Goal: Information Seeking & Learning: Find specific fact

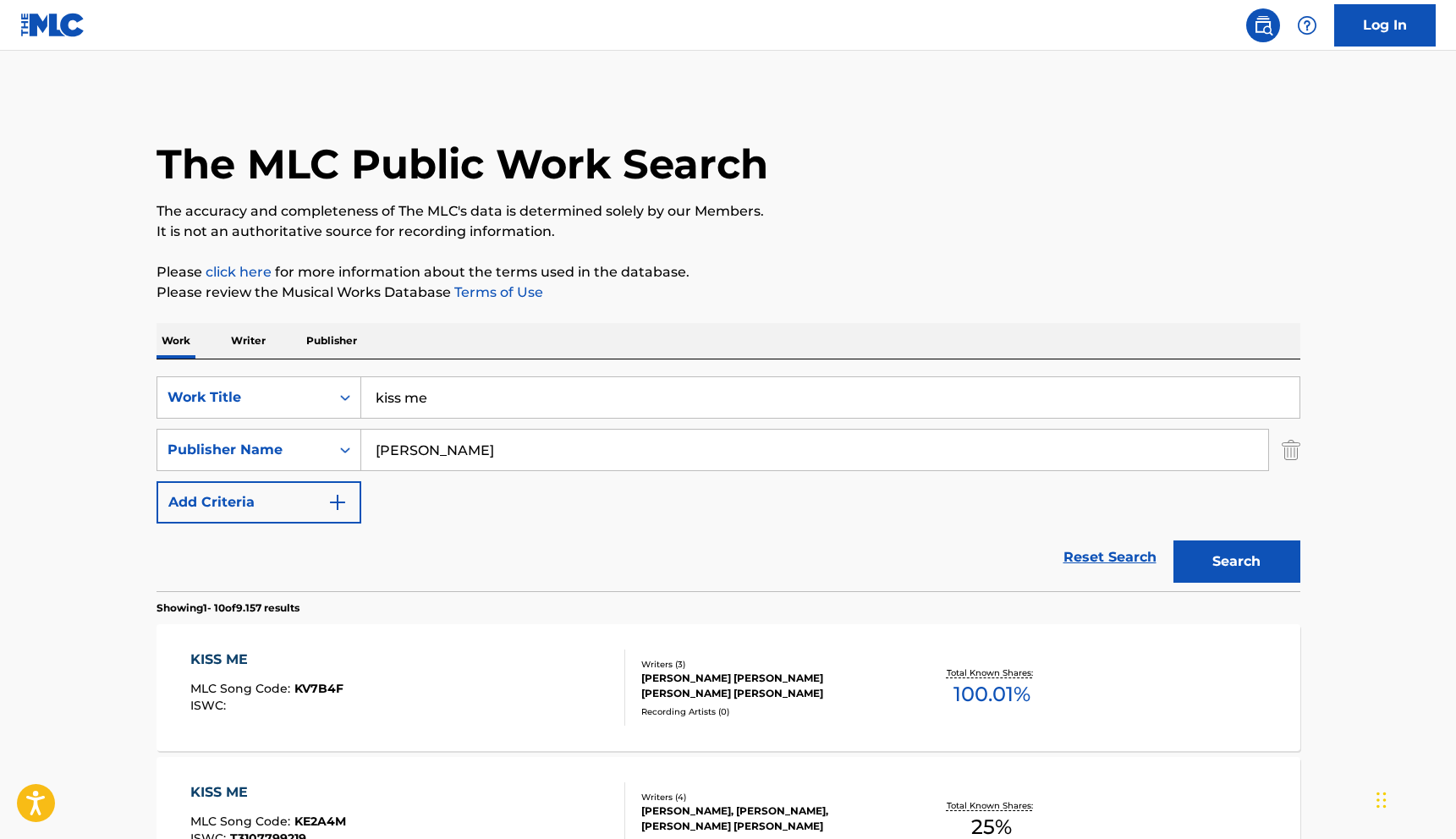
drag, startPoint x: 548, startPoint y: 458, endPoint x: 103, endPoint y: 457, distance: 445.0
type input "[PERSON_NAME]"
click at [330, 454] on div "Search Form" at bounding box center [345, 449] width 31 height 31
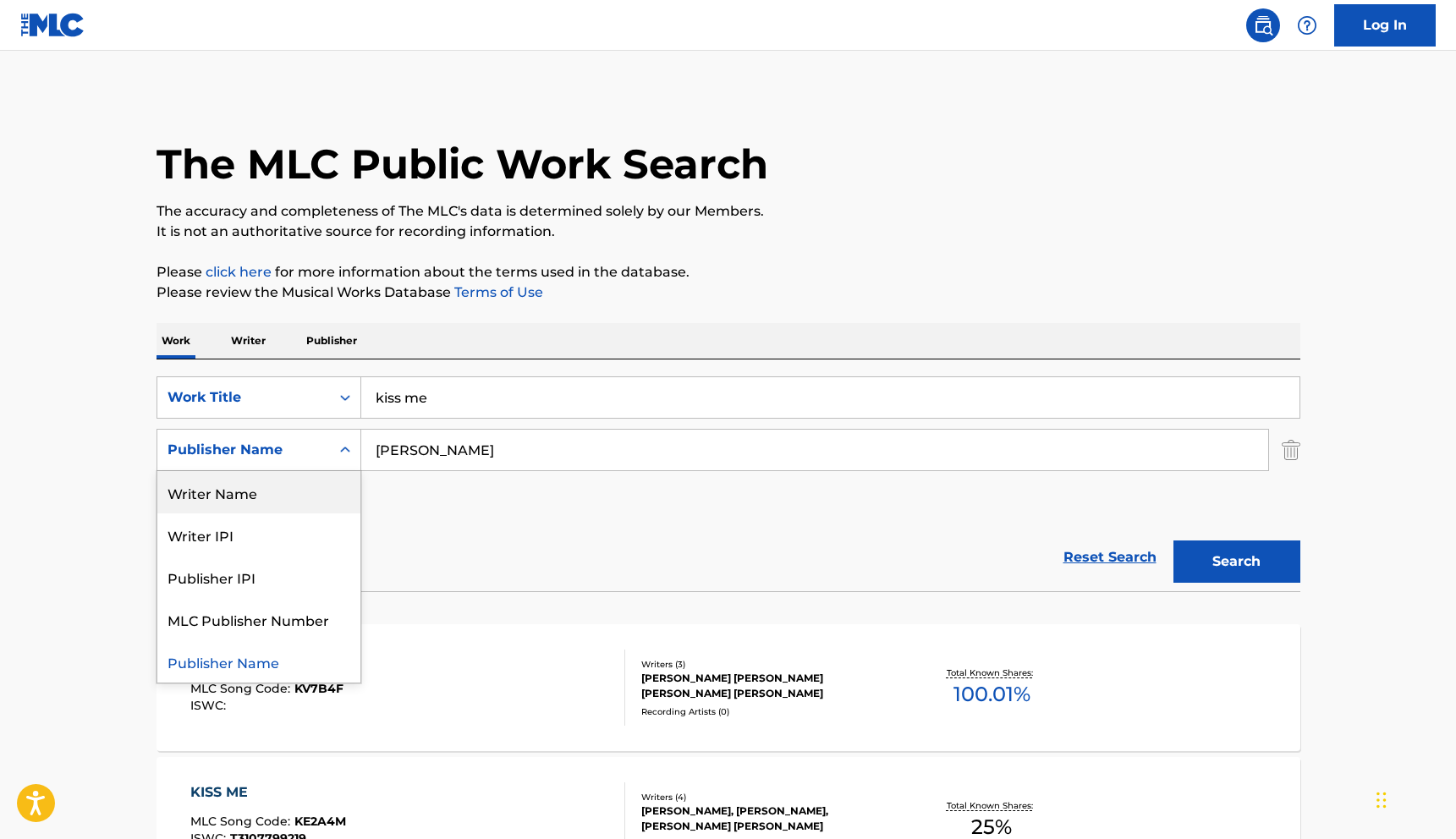
click at [312, 498] on div "Writer Name" at bounding box center [259, 492] width 203 height 43
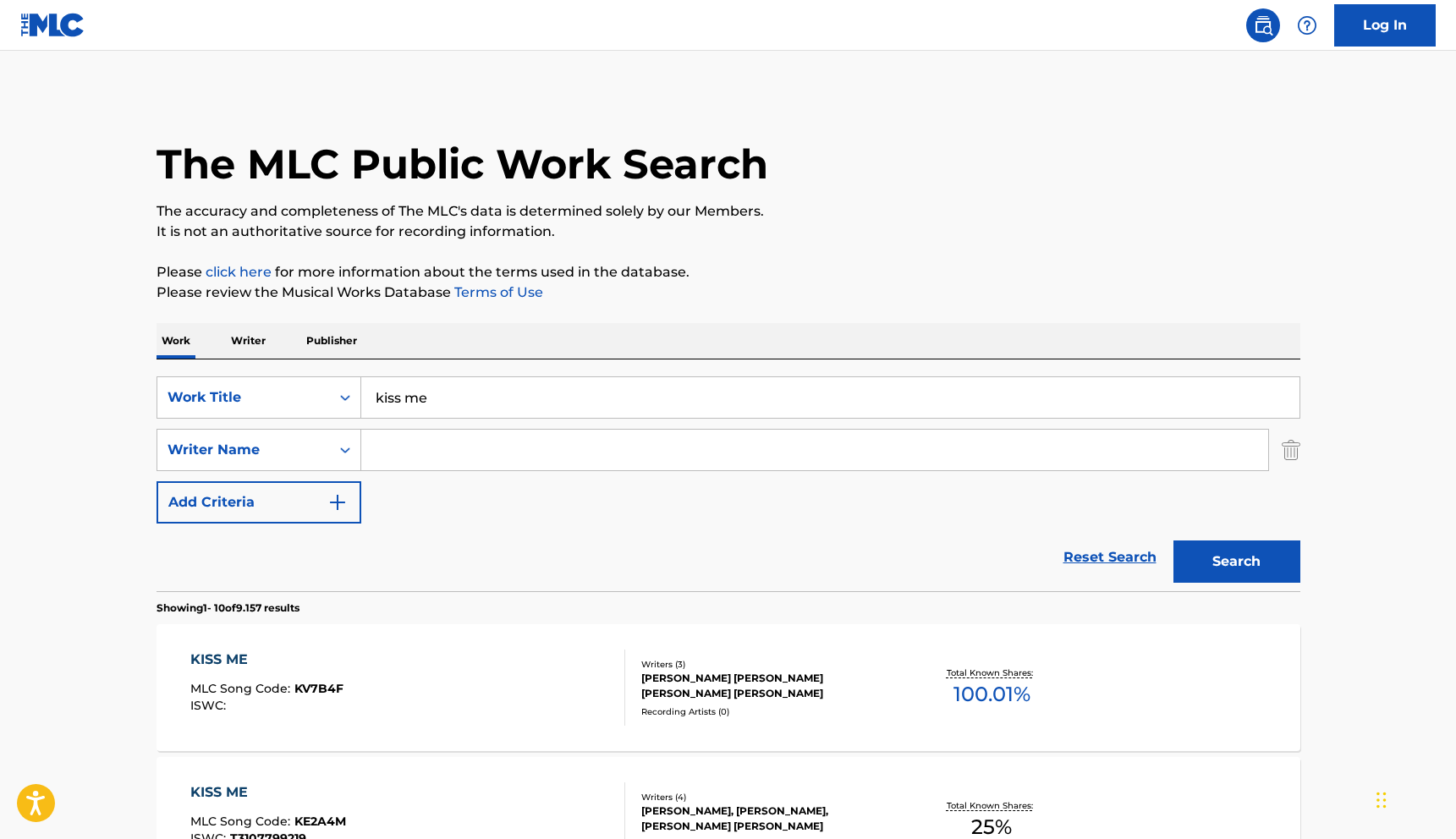
click at [639, 437] on input "Search Form" at bounding box center [814, 449] width 907 height 41
type input "[PERSON_NAME]"
click at [1218, 568] on button "Search" at bounding box center [1237, 561] width 127 height 43
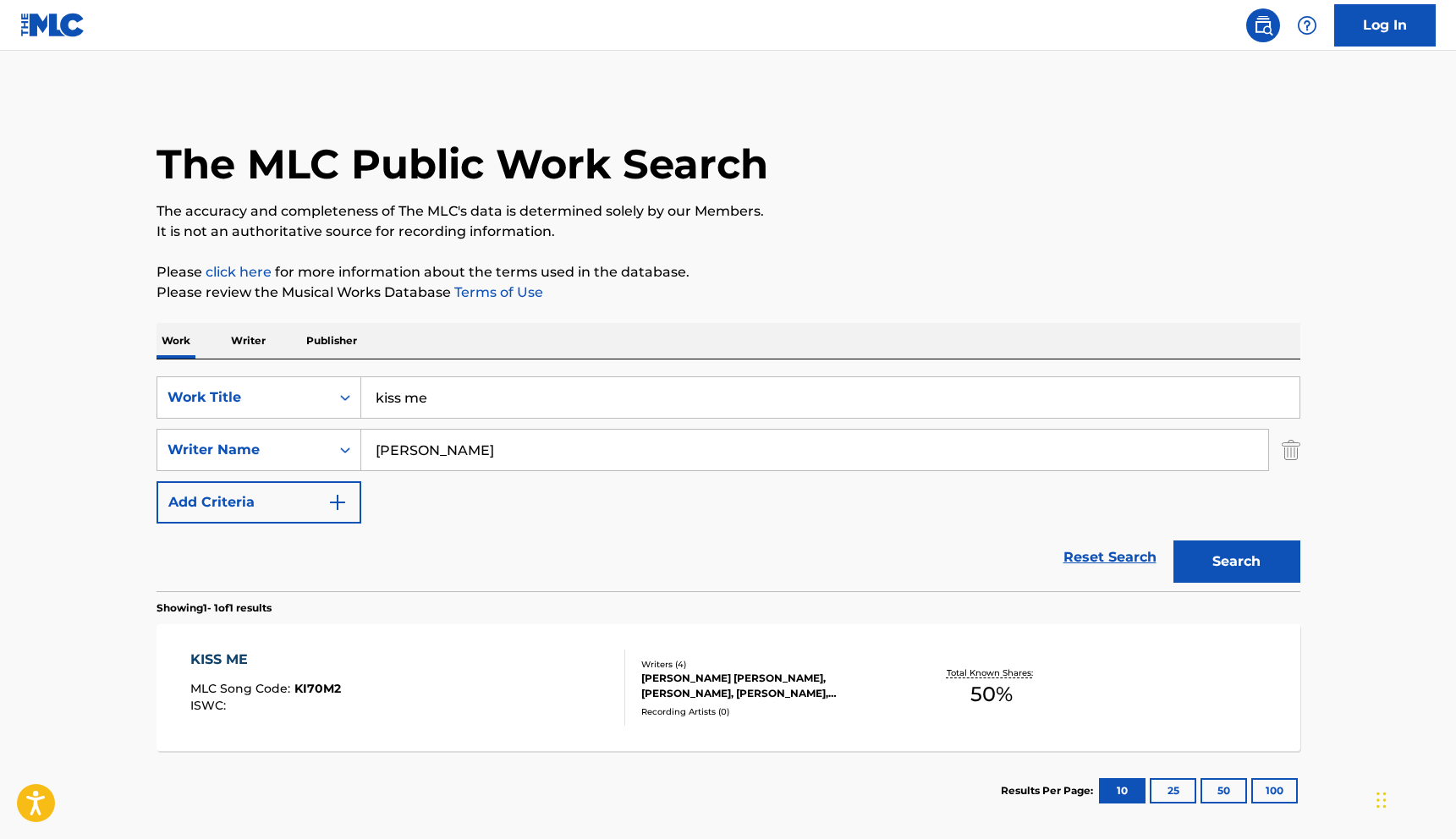
click at [761, 696] on div "[PERSON_NAME] [PERSON_NAME], [PERSON_NAME], [PERSON_NAME], [PERSON_NAME]" at bounding box center [770, 685] width 256 height 31
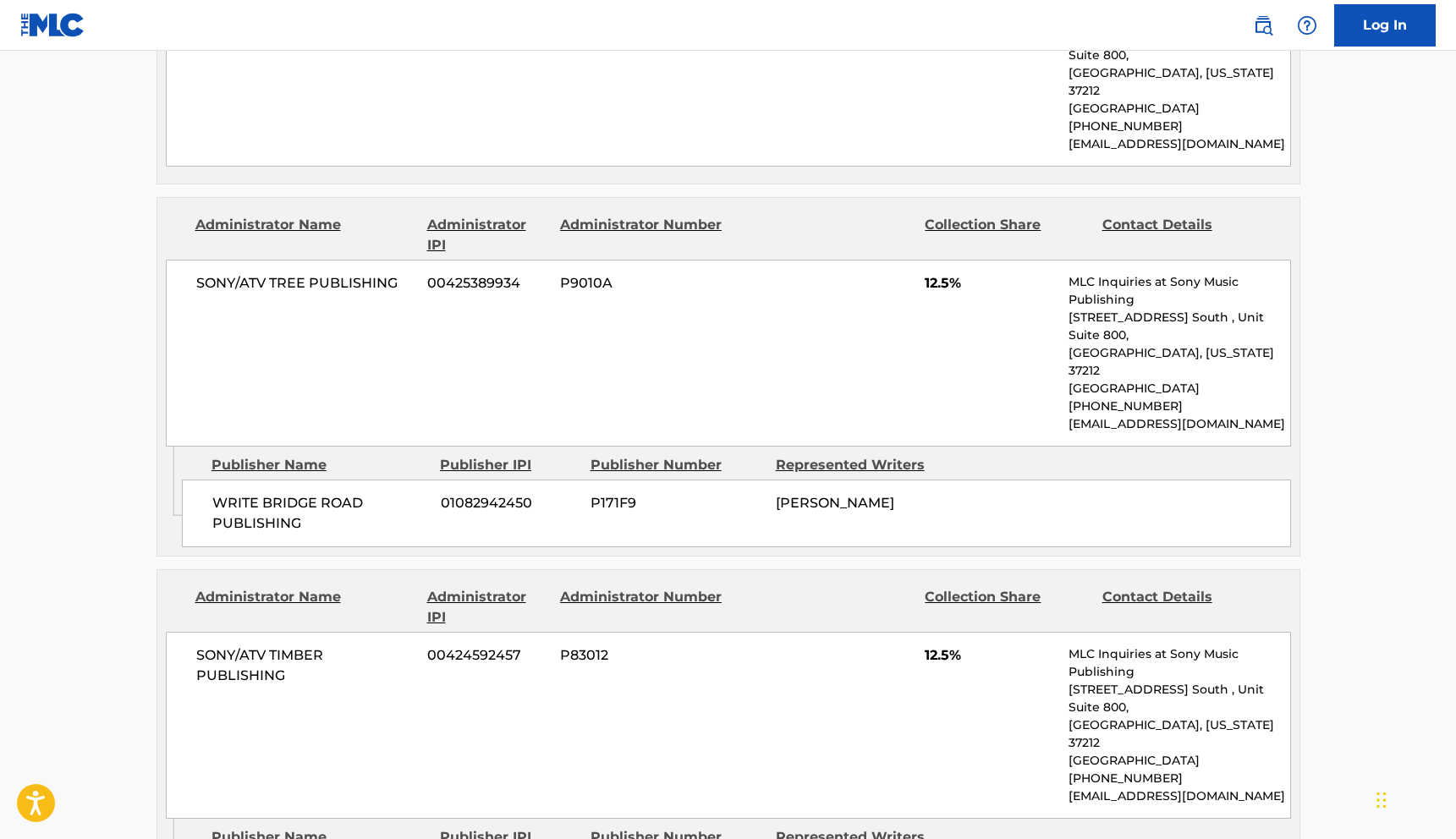
scroll to position [1405, 0]
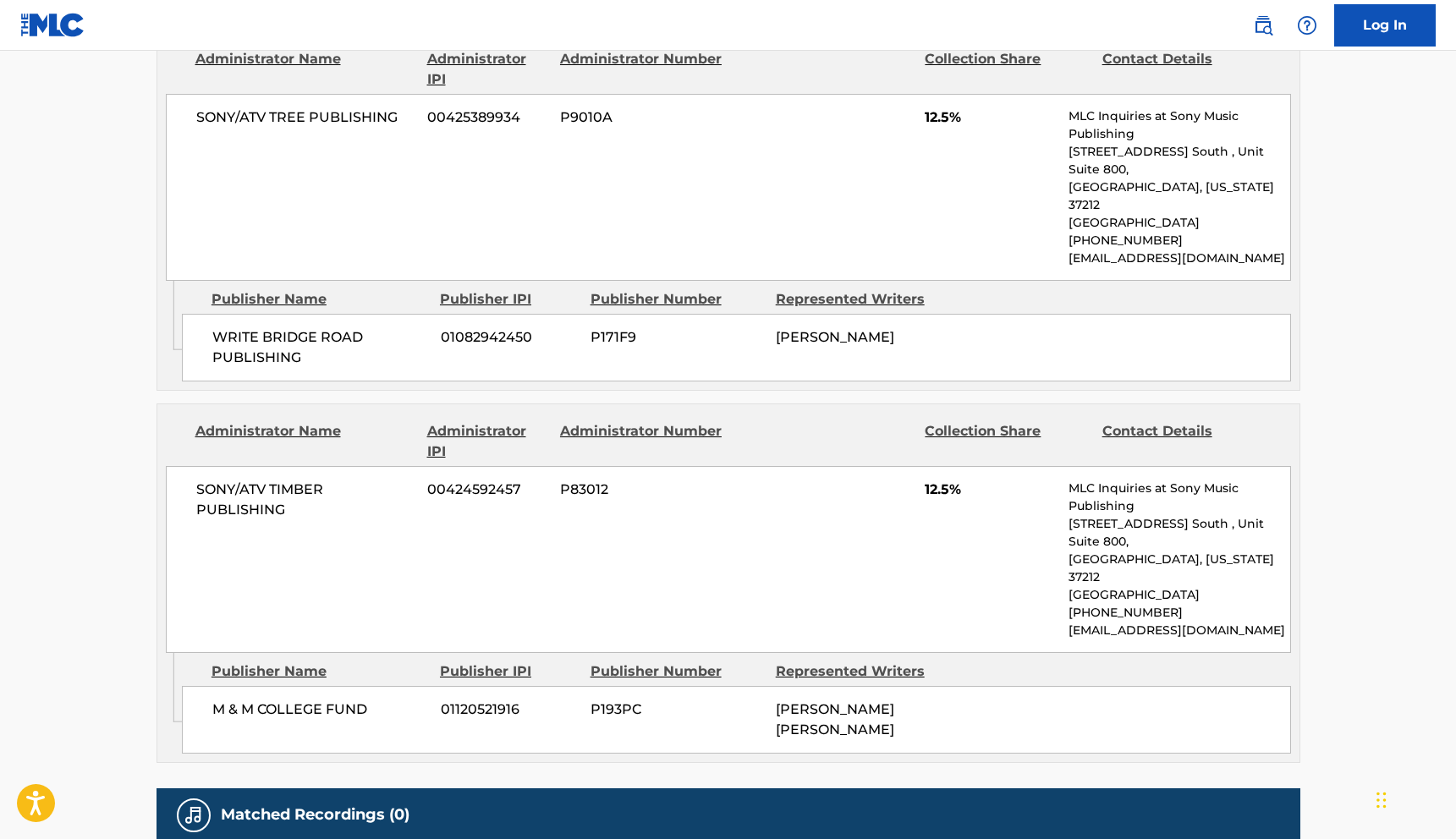
click at [319, 805] on h5 "Matched Recordings (0)" at bounding box center [315, 815] width 188 height 20
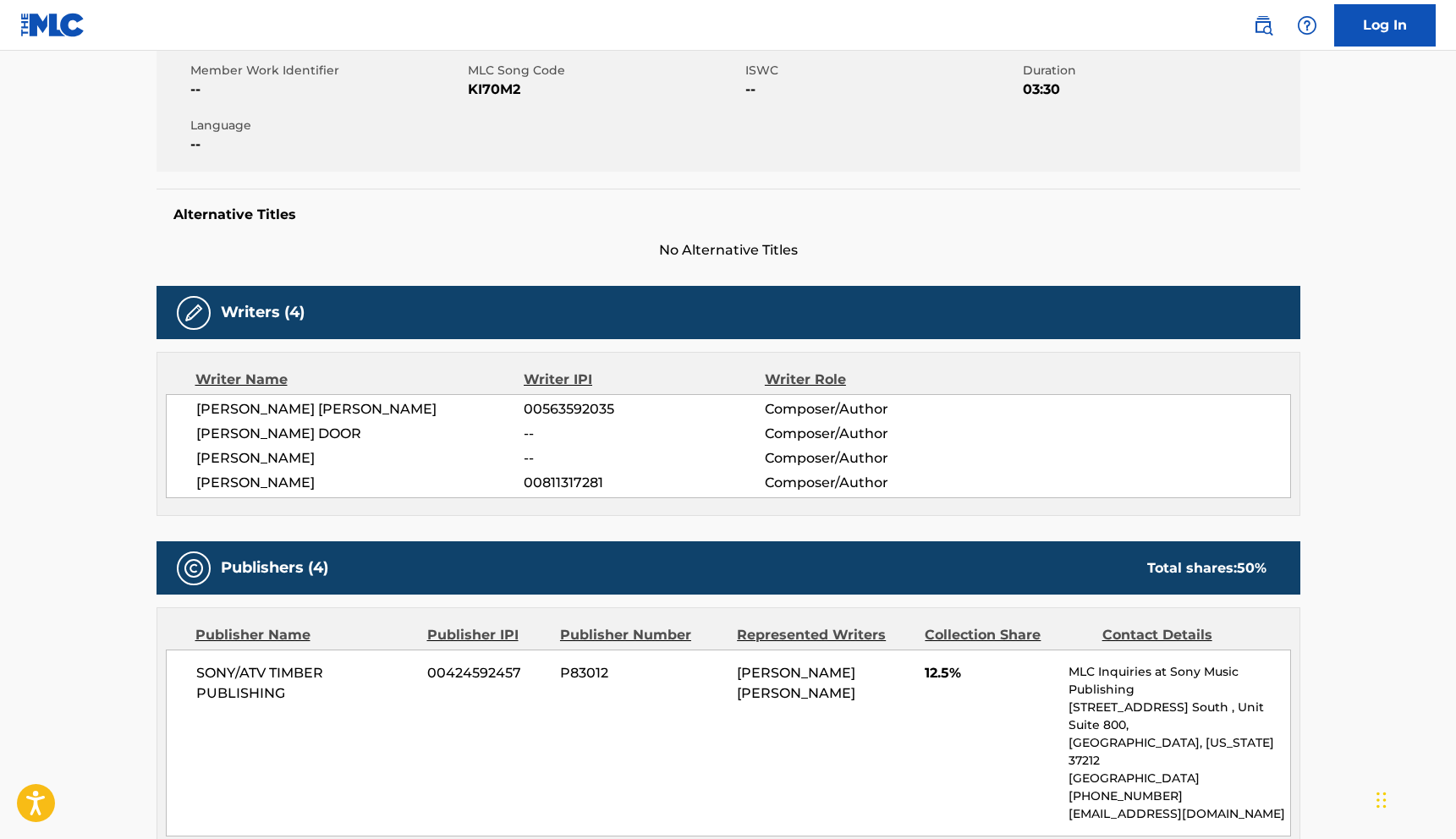
scroll to position [0, 0]
